Goal: Transaction & Acquisition: Purchase product/service

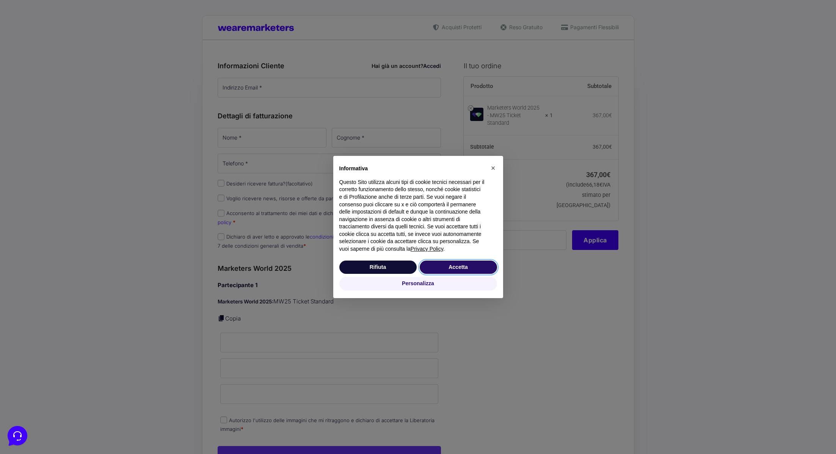
click at [456, 270] on button "Accetta" at bounding box center [458, 267] width 77 height 14
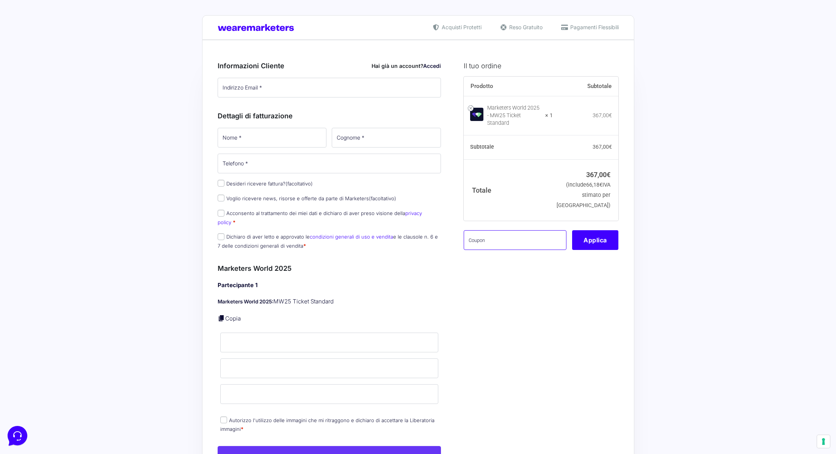
click at [491, 236] on input "text" at bounding box center [515, 240] width 103 height 20
paste input "MRK100OFFMWTEST"
type input "MRK100OFFMWTEST"
click at [589, 238] on button "Applica" at bounding box center [595, 240] width 46 height 20
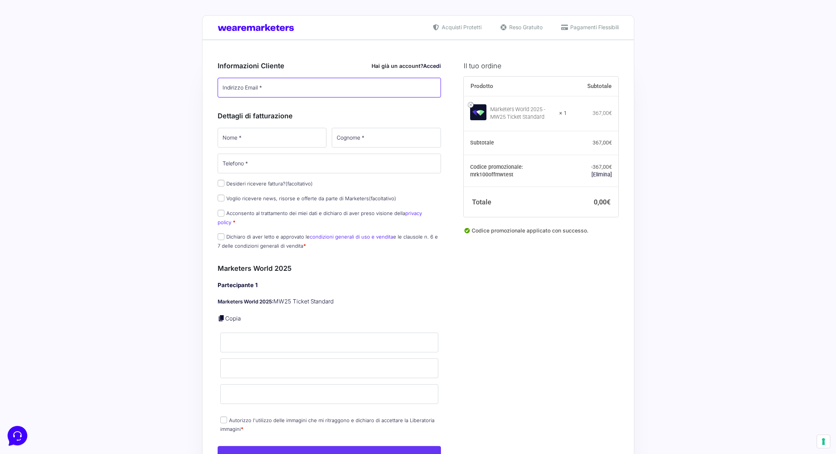
click at [245, 90] on input "Indirizzo Email *" at bounding box center [330, 88] width 224 height 20
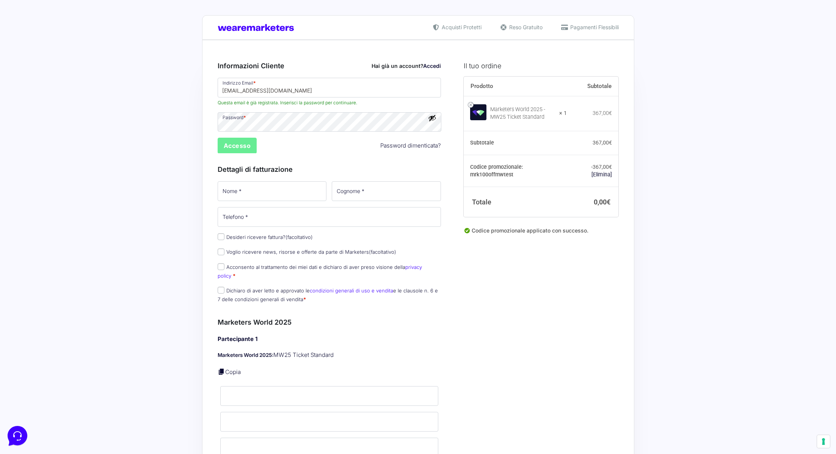
click at [282, 138] on div "Informazioni Cliente Hai già un account? Accedi Indirizzo Email * [EMAIL_ADDRES…" at bounding box center [330, 180] width 224 height 256
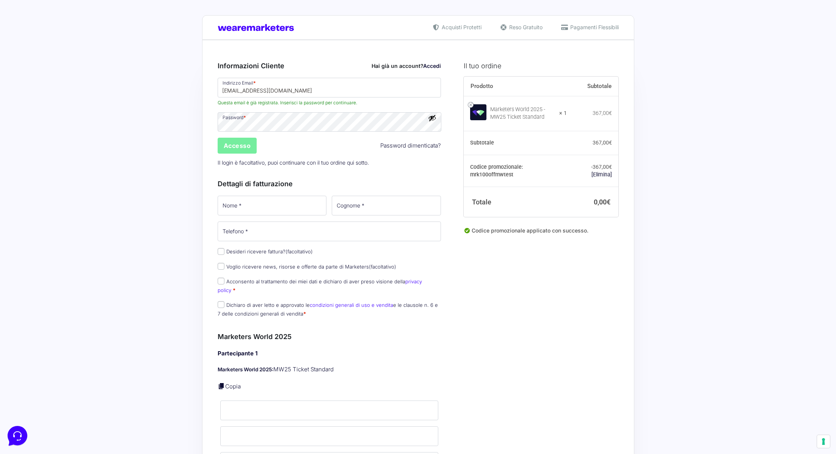
click at [239, 145] on input "Accesso" at bounding box center [237, 146] width 39 height 16
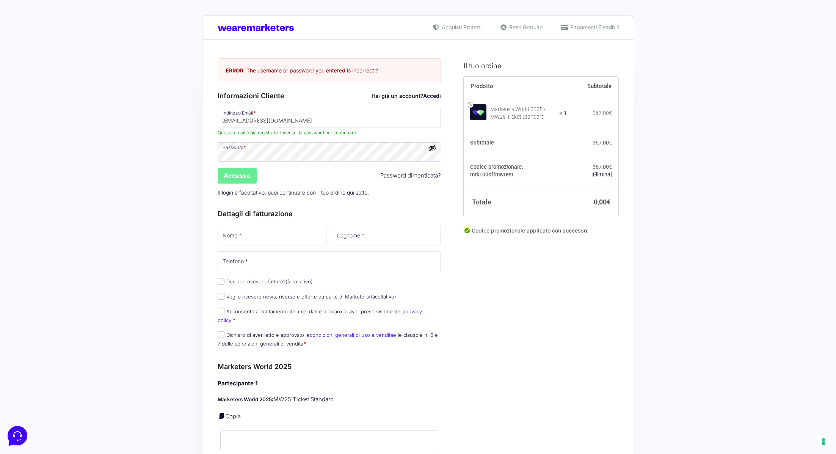
click at [433, 147] on button "Mostra password" at bounding box center [432, 148] width 8 height 8
click at [246, 174] on input "Accesso" at bounding box center [237, 176] width 39 height 16
click at [232, 175] on input "Accesso" at bounding box center [237, 176] width 39 height 16
click at [225, 179] on input "Accesso" at bounding box center [237, 176] width 39 height 16
click at [364, 119] on input "[EMAIL_ADDRESS][DOMAIN_NAME]" at bounding box center [330, 118] width 224 height 20
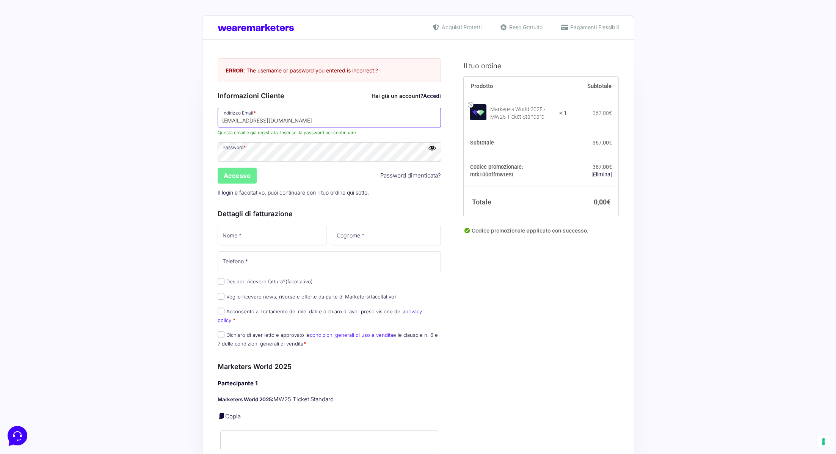
type input "[PERSON_NAME][EMAIL_ADDRESS][DOMAIN_NAME]"
click at [245, 177] on input "Accesso" at bounding box center [237, 176] width 39 height 16
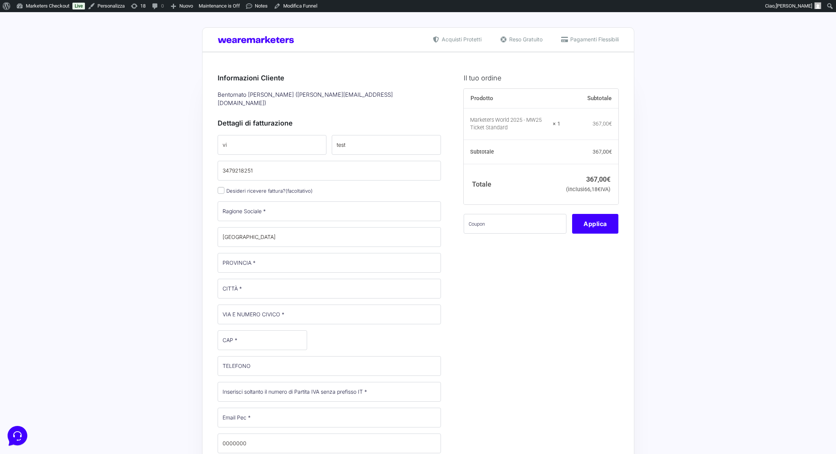
select select
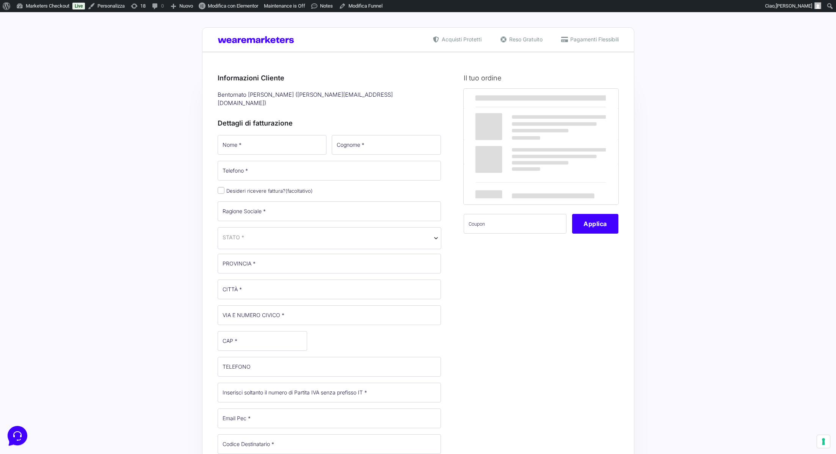
scroll to position [12, 0]
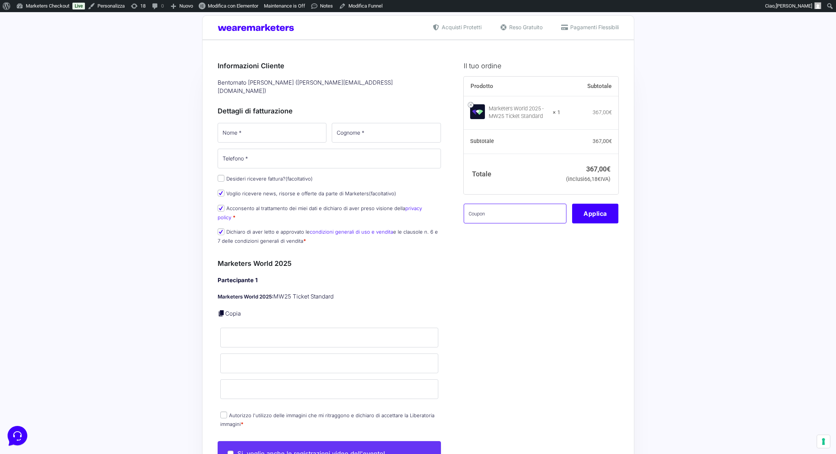
click at [494, 216] on input "text" at bounding box center [515, 214] width 103 height 20
paste input "MRK100OFFMWTEST"
type input "MRK100OFFMWTEST"
click at [594, 220] on button "Applica" at bounding box center [595, 214] width 46 height 20
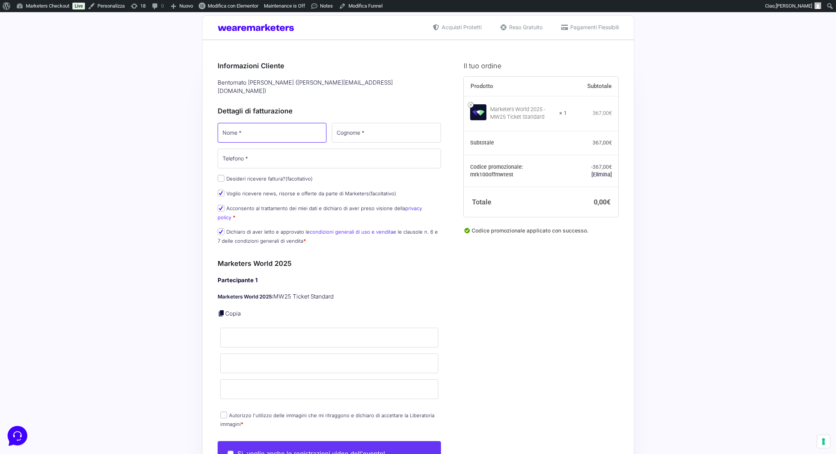
click at [262, 124] on input "Nome *" at bounding box center [272, 133] width 109 height 20
type input "vi"
type input "test"
click at [265, 149] on input "Telefono *" at bounding box center [330, 159] width 224 height 20
type input "3479218251"
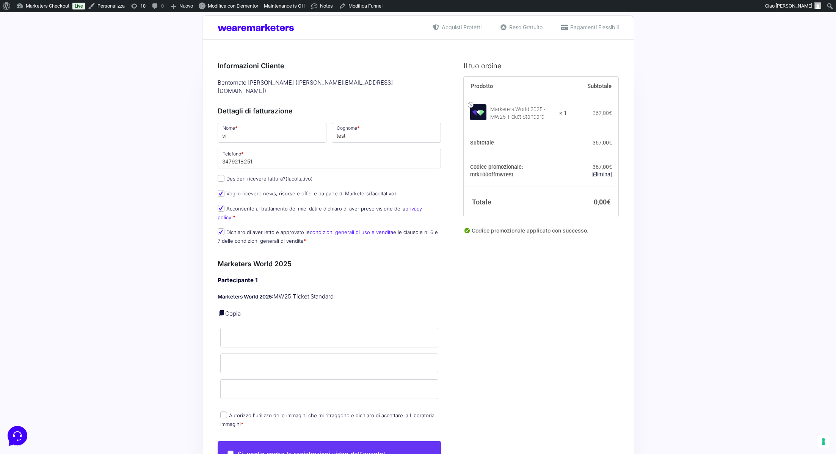
click at [235, 301] on div "Partecipante 1 Marketers World 2025: MW25 Ticket Standard Copia Nome * Cognome …" at bounding box center [330, 352] width 224 height 153
click at [231, 310] on link "Copia" at bounding box center [233, 313] width 16 height 7
type input "vi"
type input "test"
type input "[PERSON_NAME][EMAIL_ADDRESS][DOMAIN_NAME]"
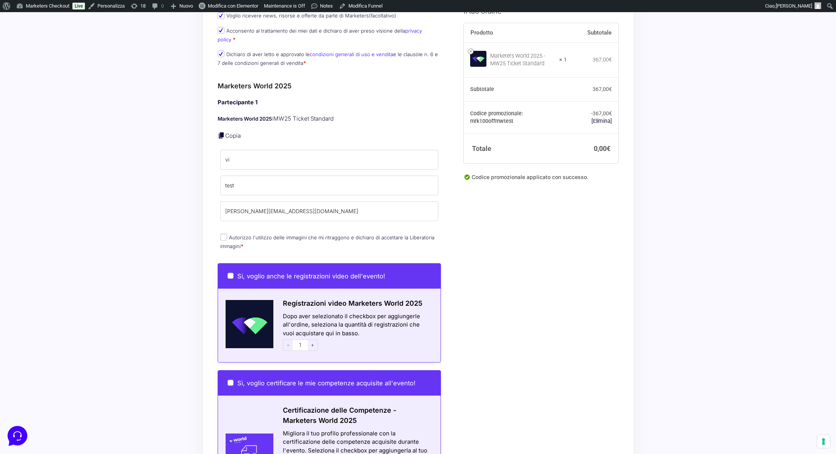
scroll to position [210, 0]
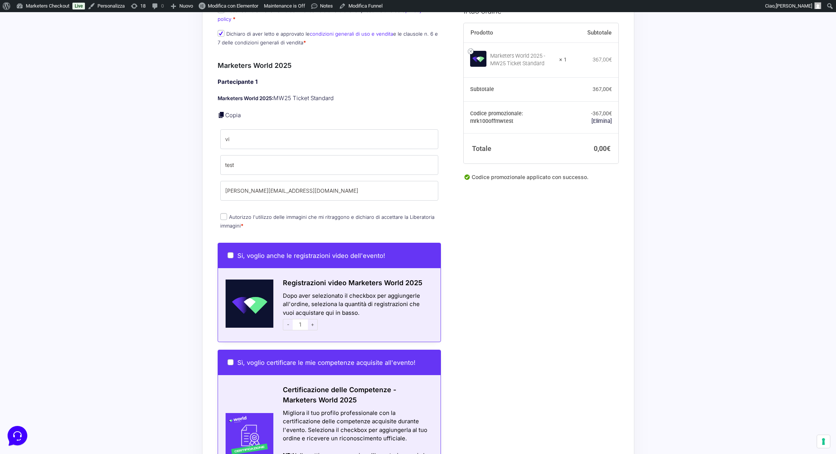
click at [222, 213] on input "Autorizzo l'utilizzo delle immagini che mi ritraggono e dichiaro di accettare l…" at bounding box center [223, 216] width 7 height 7
checkbox input "true"
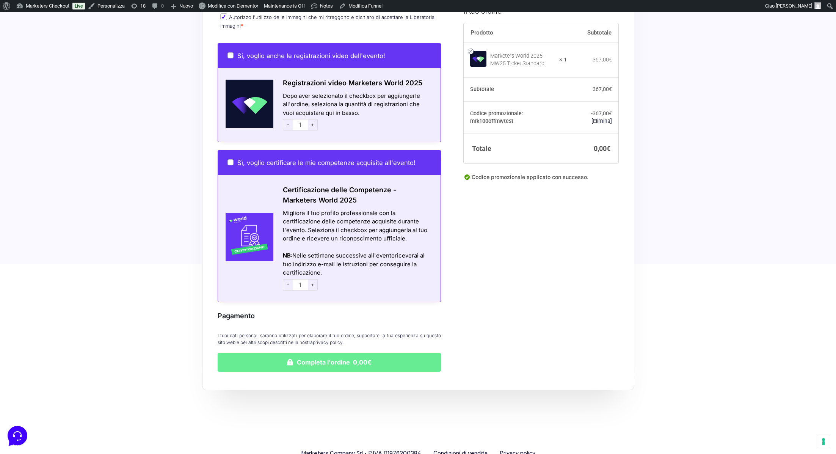
scroll to position [416, 0]
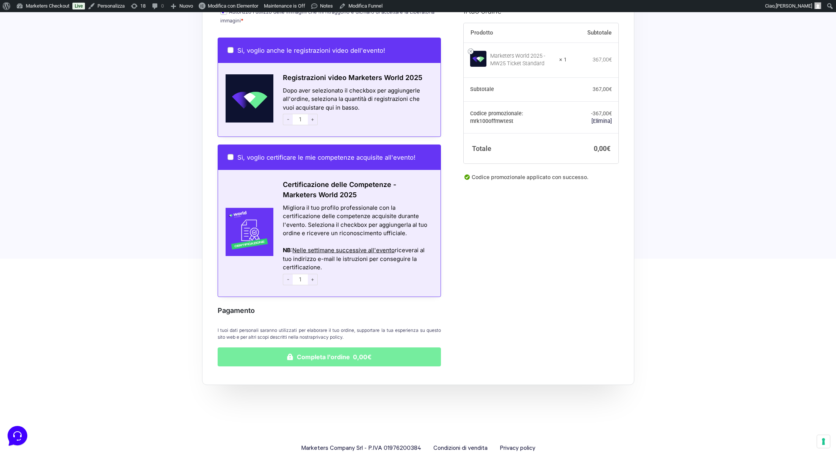
click at [274, 347] on button "Completa l'ordine 0,00€" at bounding box center [330, 356] width 224 height 19
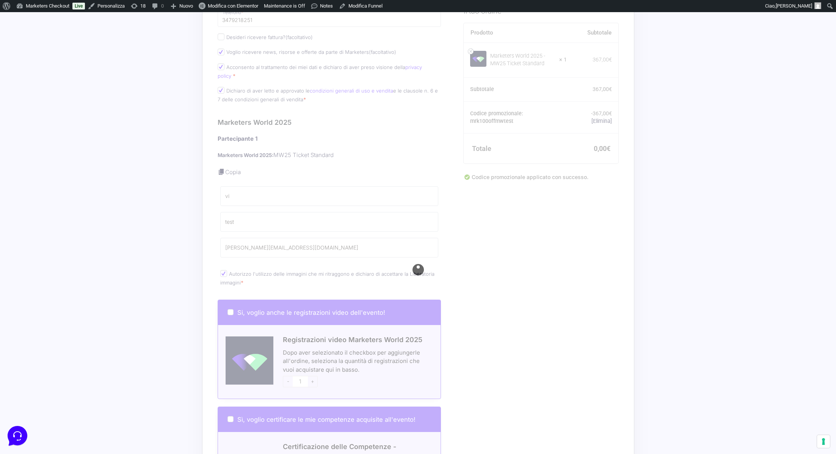
scroll to position [0, 0]
